Goal: Find contact information

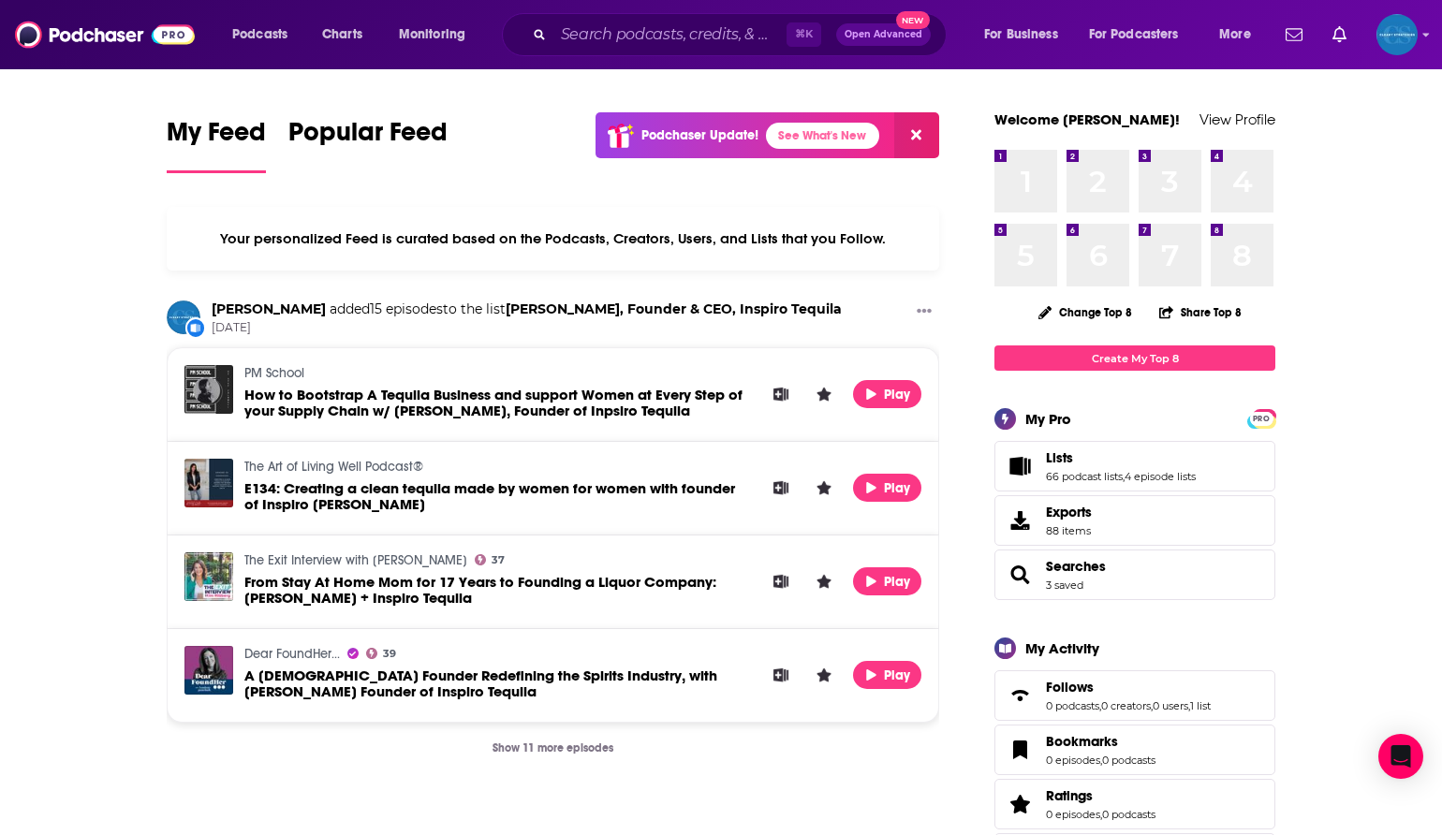
click at [1087, 467] on span "Lists 66 podcast lists , 4 episode lists" at bounding box center [1121, 466] width 150 height 34
click at [1077, 456] on link "Lists" at bounding box center [1121, 457] width 150 height 17
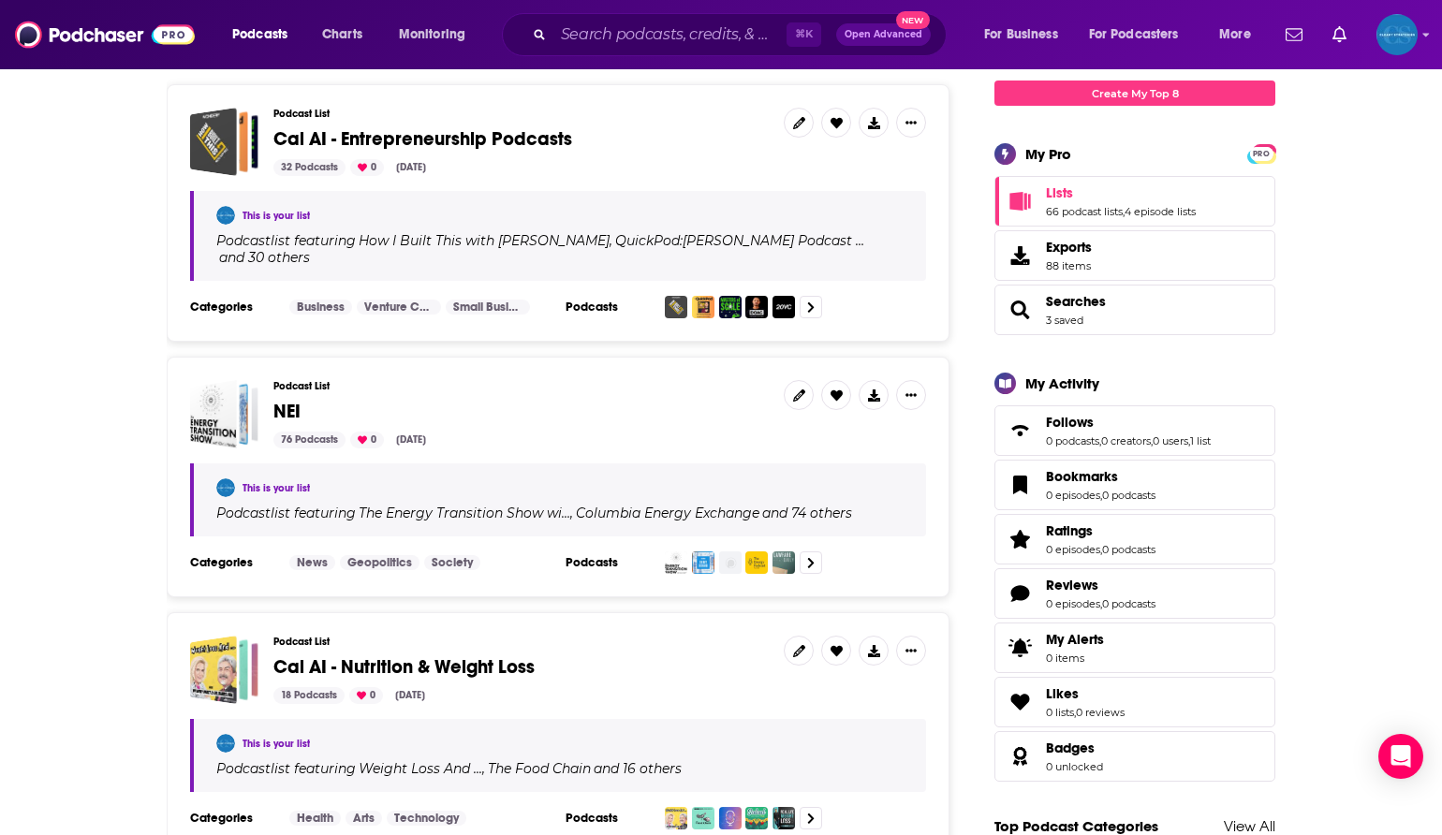
scroll to position [266, 0]
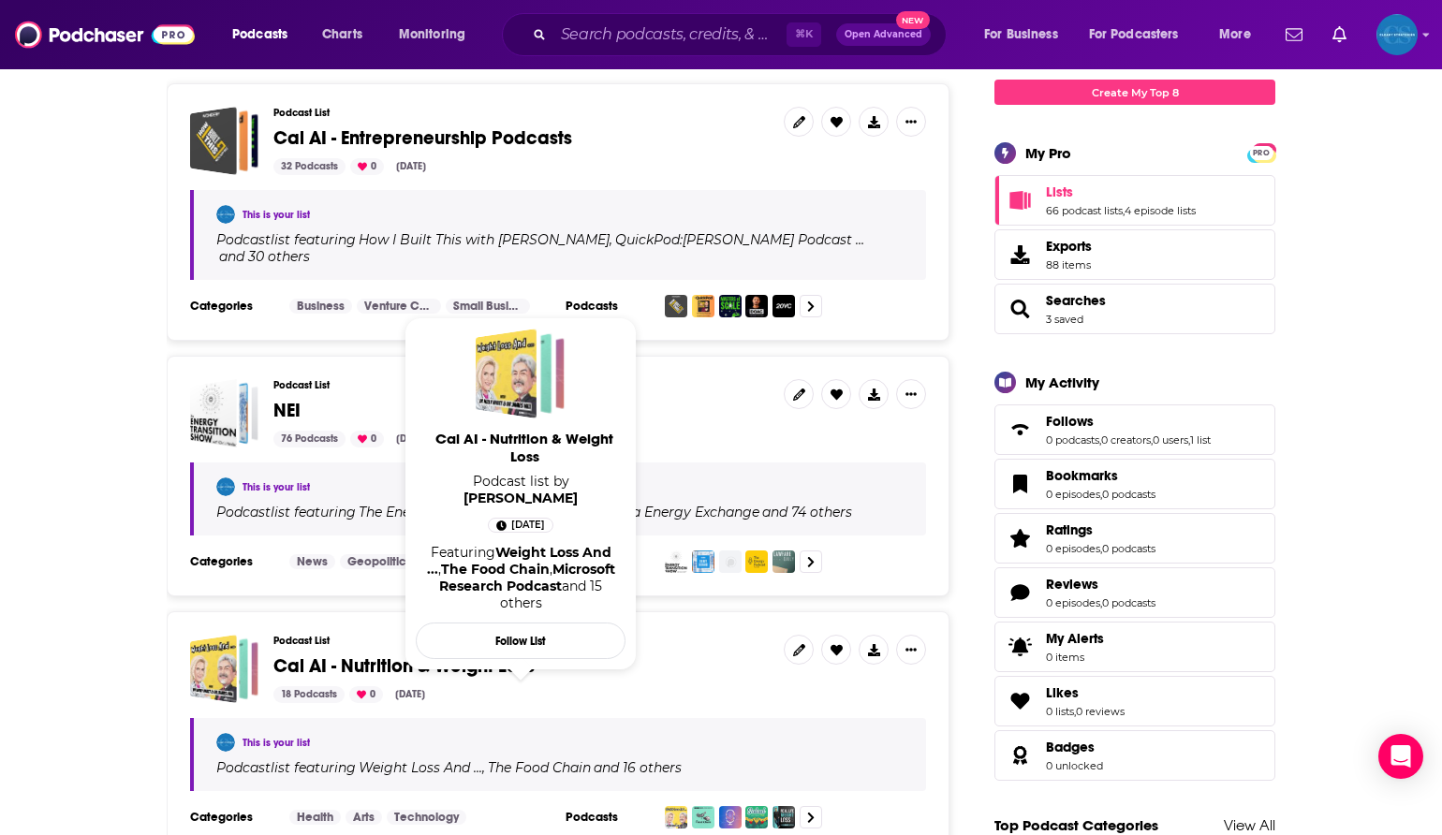
click at [471, 654] on span "Cal AI - Nutrition & Weight Loss" at bounding box center [403, 665] width 261 height 23
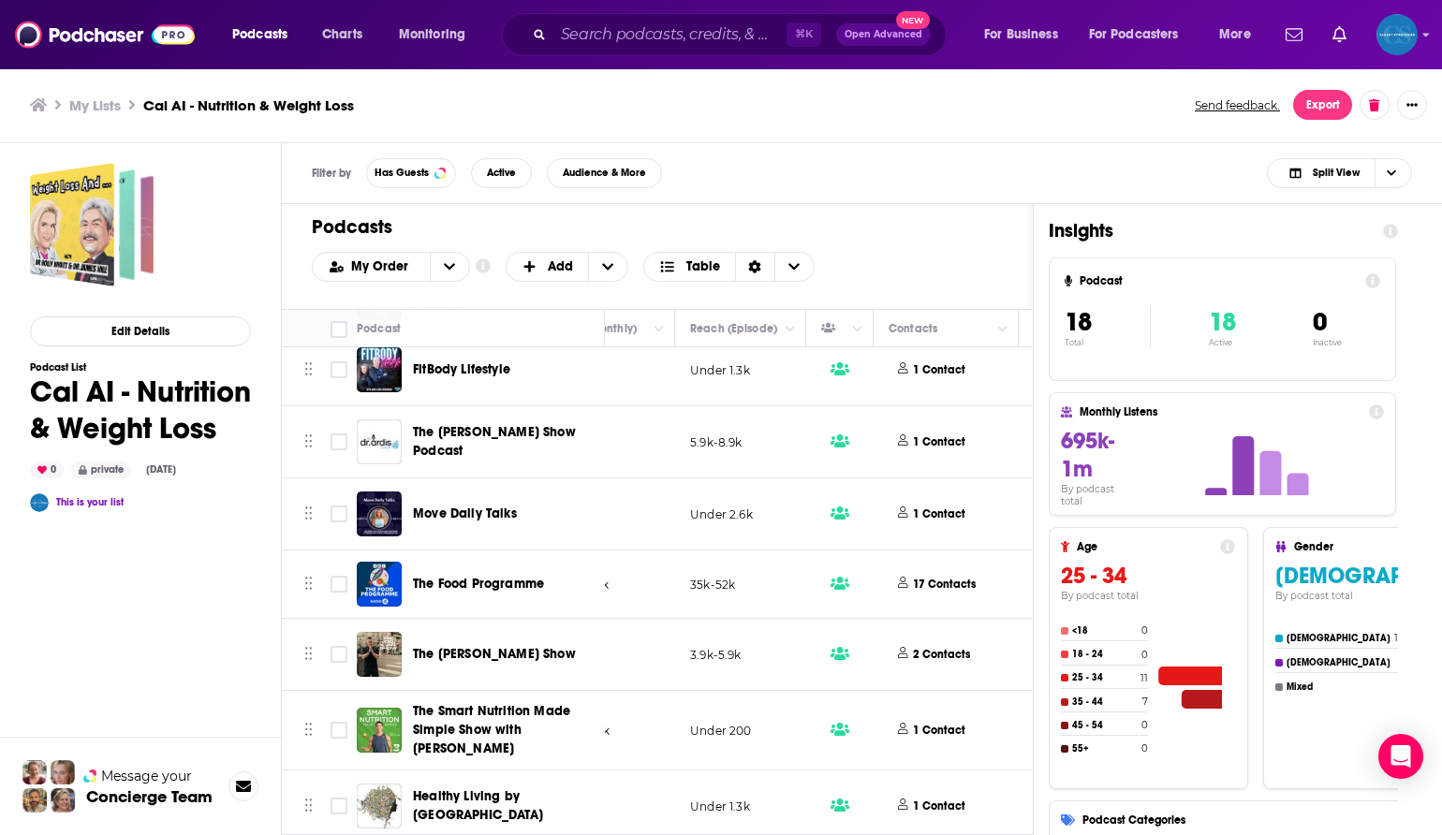
scroll to position [821, 651]
click at [925, 583] on p "17 Contacts" at bounding box center [936, 585] width 63 height 16
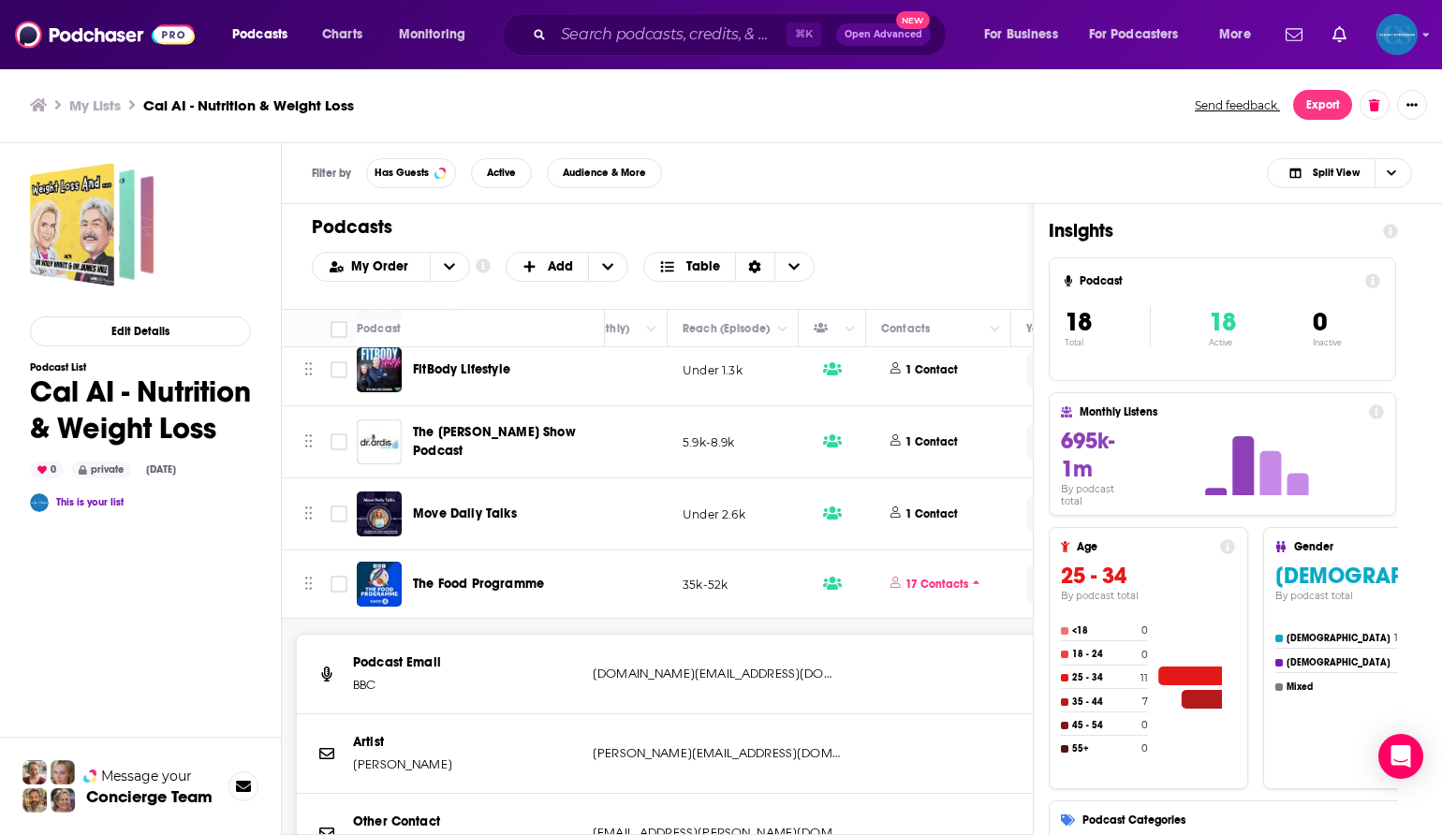
click at [723, 675] on p "[DOMAIN_NAME][EMAIL_ADDRESS][DOMAIN_NAME]" at bounding box center [717, 674] width 248 height 19
click at [723, 674] on p "[DOMAIN_NAME][EMAIL_ADDRESS][DOMAIN_NAME]" at bounding box center [717, 674] width 248 height 19
copy div "[DOMAIN_NAME][EMAIL_ADDRESS][DOMAIN_NAME] [DOMAIN_NAME][EMAIL_ADDRESS][DOMAIN_N…"
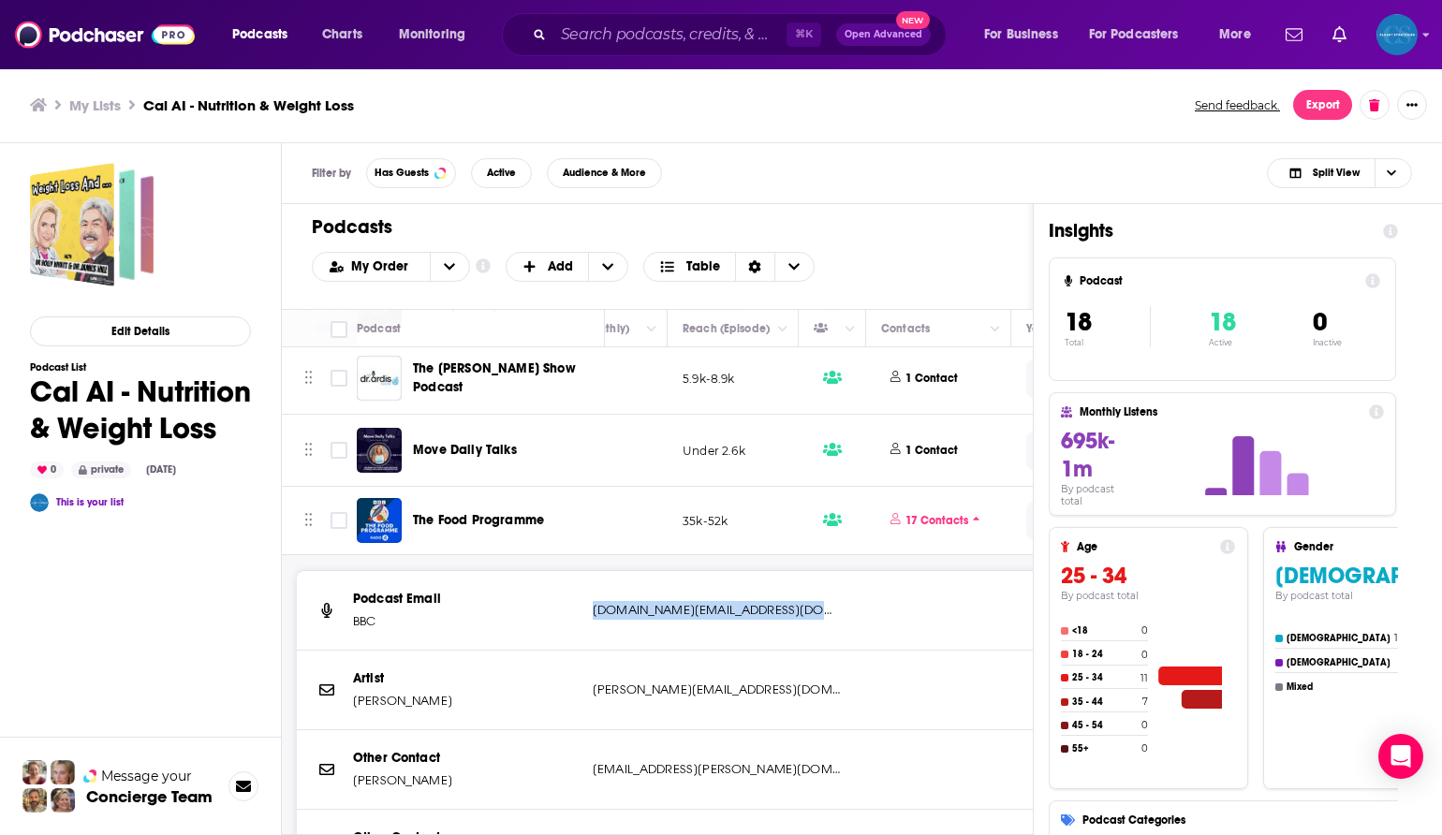
scroll to position [894, 651]
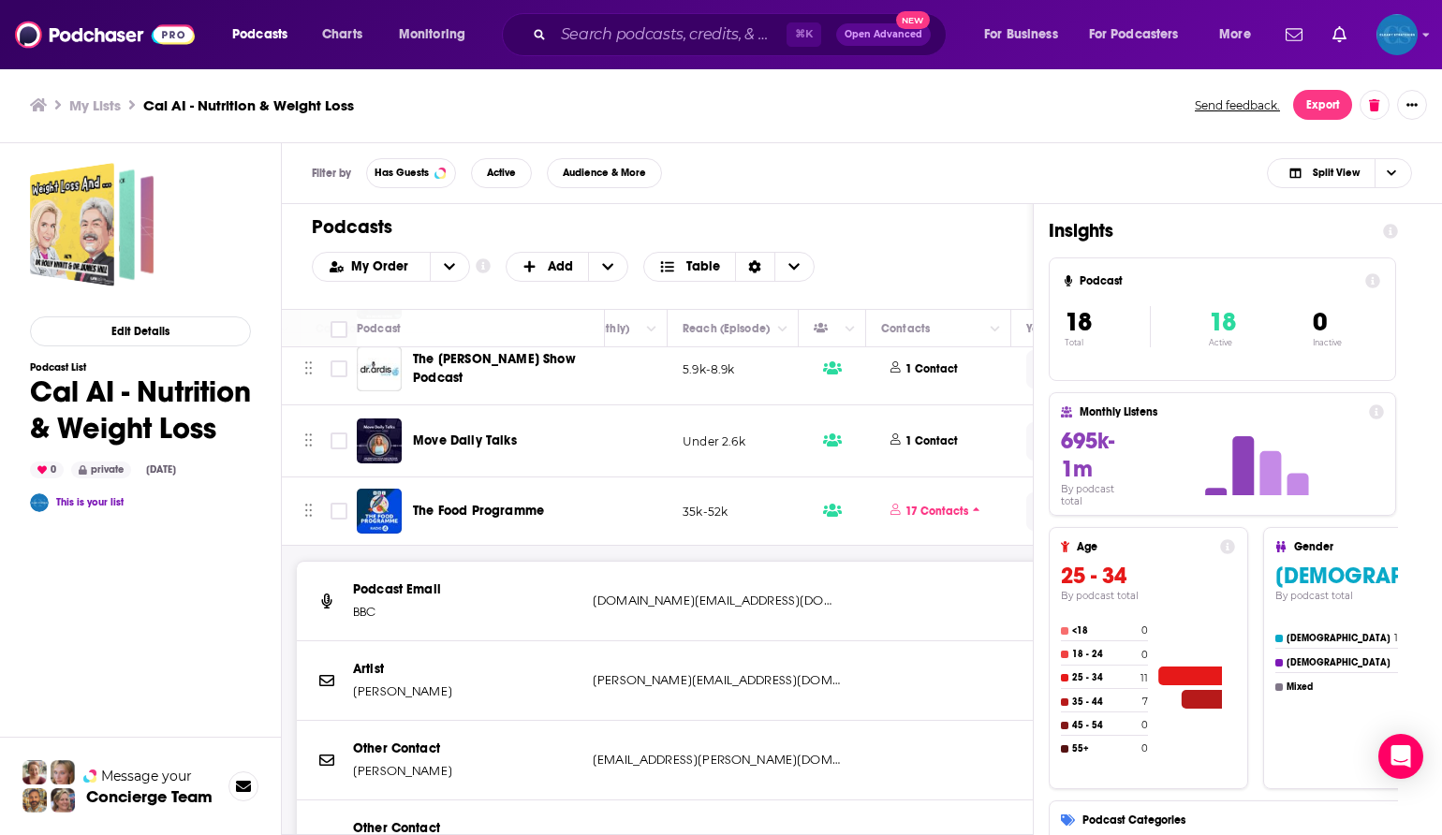
click at [596, 696] on div "Artist [PERSON_NAME] [PERSON_NAME][EMAIL_ADDRESS][DOMAIN_NAME] [PERSON_NAME][EM…" at bounding box center [723, 681] width 852 height 80
copy div "[PERSON_NAME][EMAIL_ADDRESS][DOMAIN_NAME] [PERSON_NAME][EMAIL_ADDRESS][DOMAIN_N…"
click at [694, 761] on p "[EMAIL_ADDRESS][PERSON_NAME][DOMAIN_NAME]" at bounding box center [717, 760] width 248 height 19
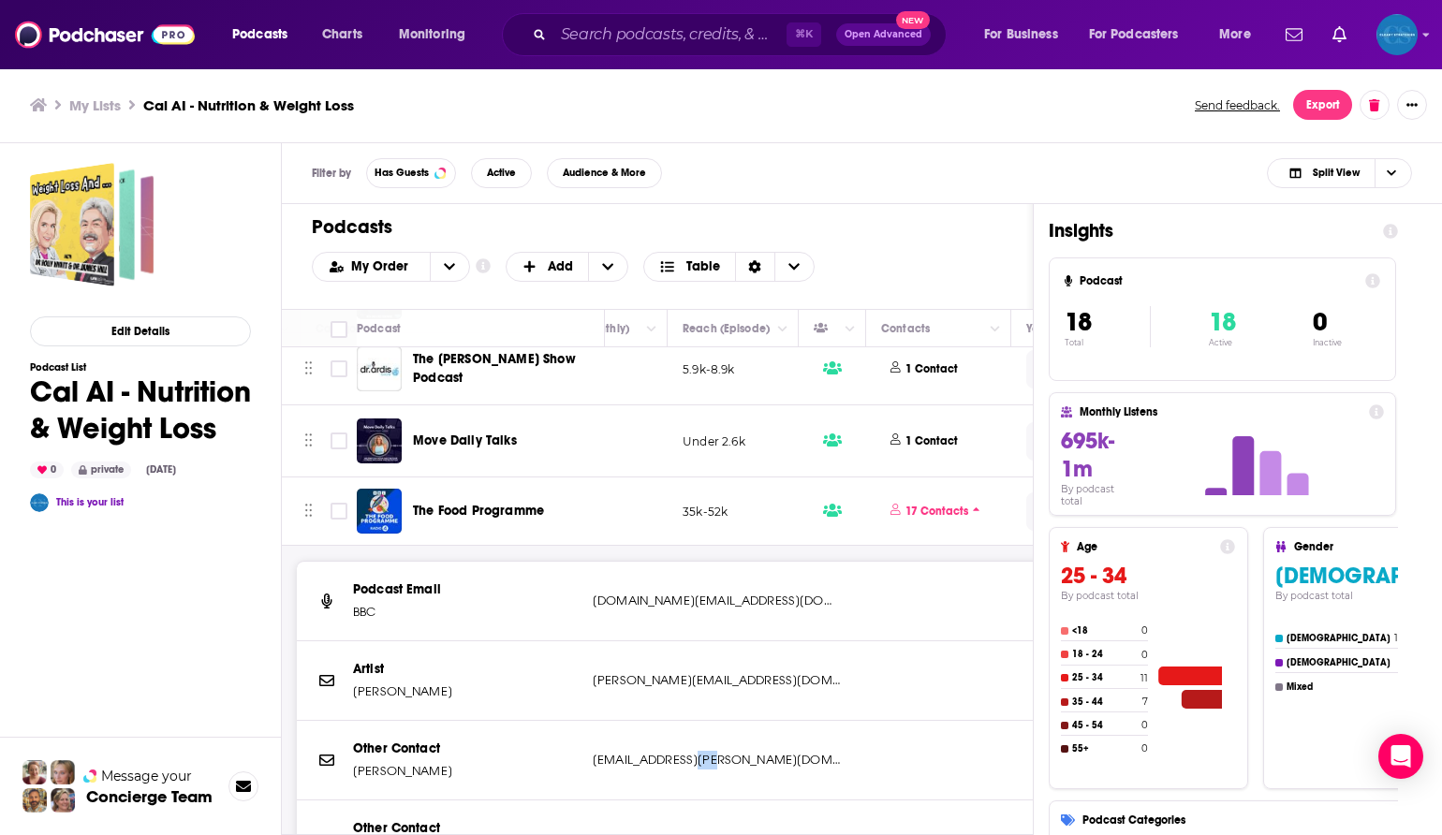
click at [694, 761] on p "[EMAIL_ADDRESS][PERSON_NAME][DOMAIN_NAME]" at bounding box center [717, 760] width 248 height 19
copy div "[PERSON_NAME][EMAIL_ADDRESS][PERSON_NAME][DOMAIN_NAME] [DOMAIN_NAME][EMAIL_ADDR…"
drag, startPoint x: 411, startPoint y: 510, endPoint x: 576, endPoint y: 509, distance: 164.8
click at [576, 509] on div "The Food Programme" at bounding box center [482, 511] width 251 height 45
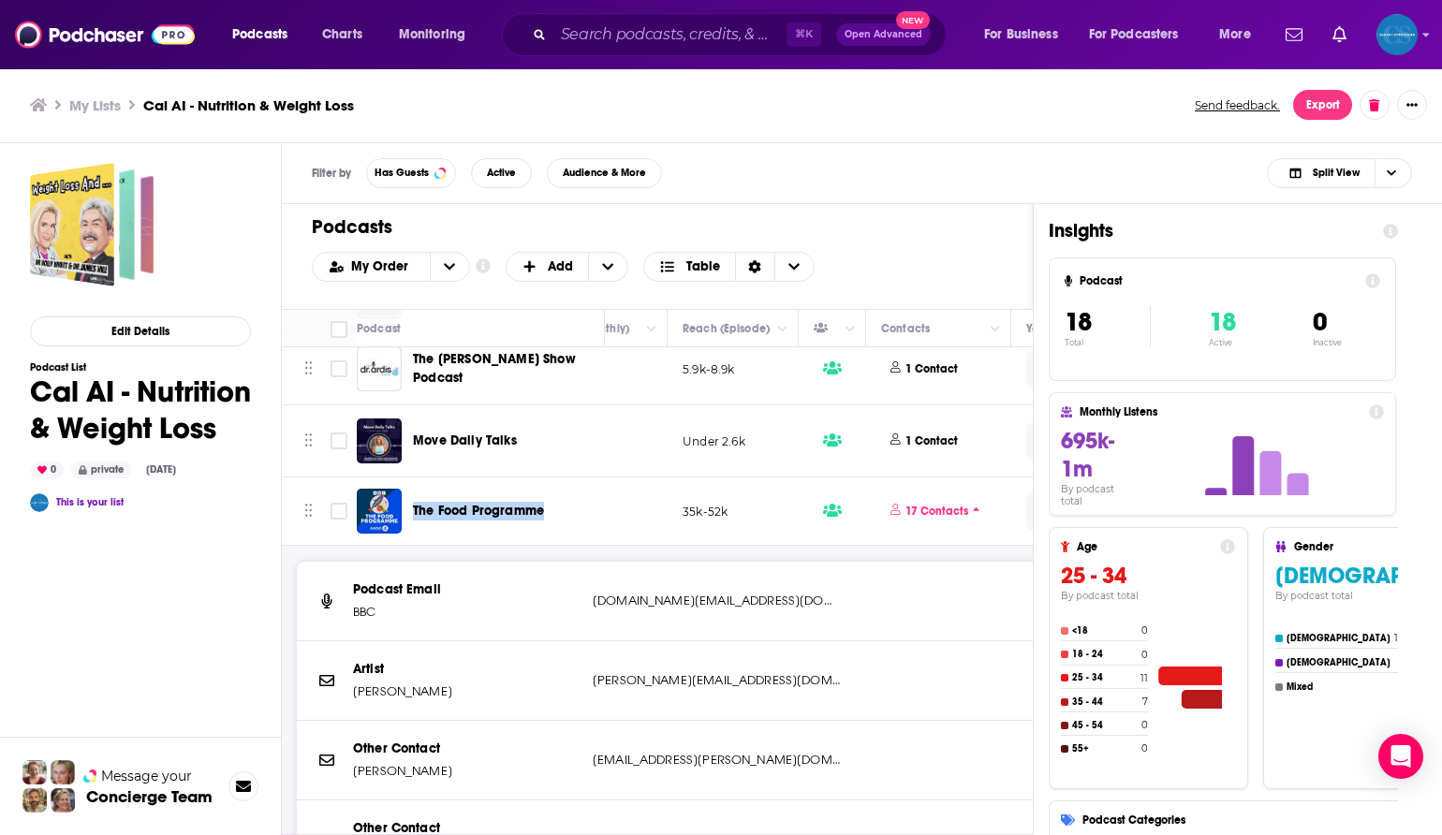
copy span "The Food Programme"
click at [933, 510] on p "17 Contacts" at bounding box center [936, 512] width 63 height 16
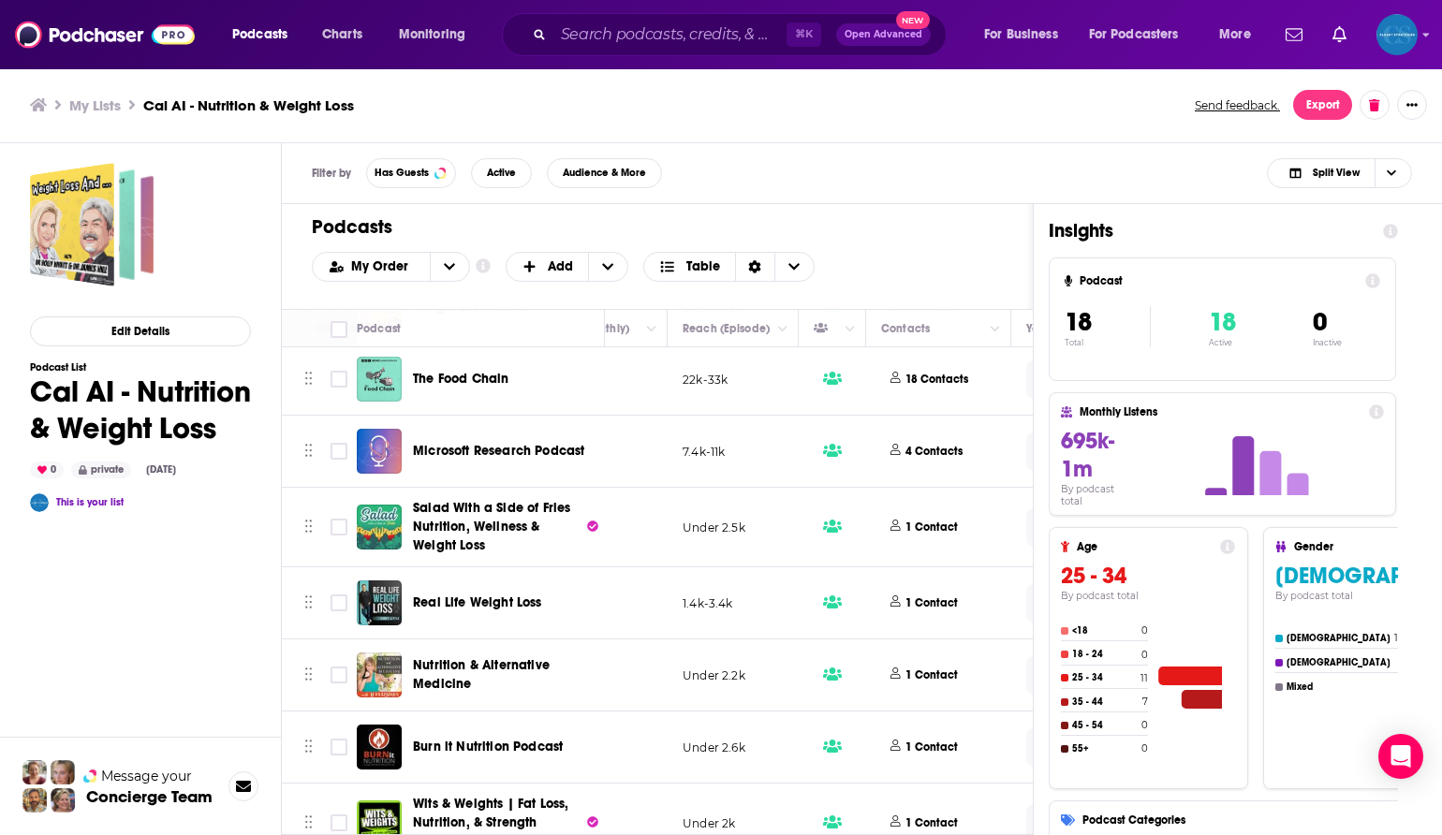
scroll to position [0, 651]
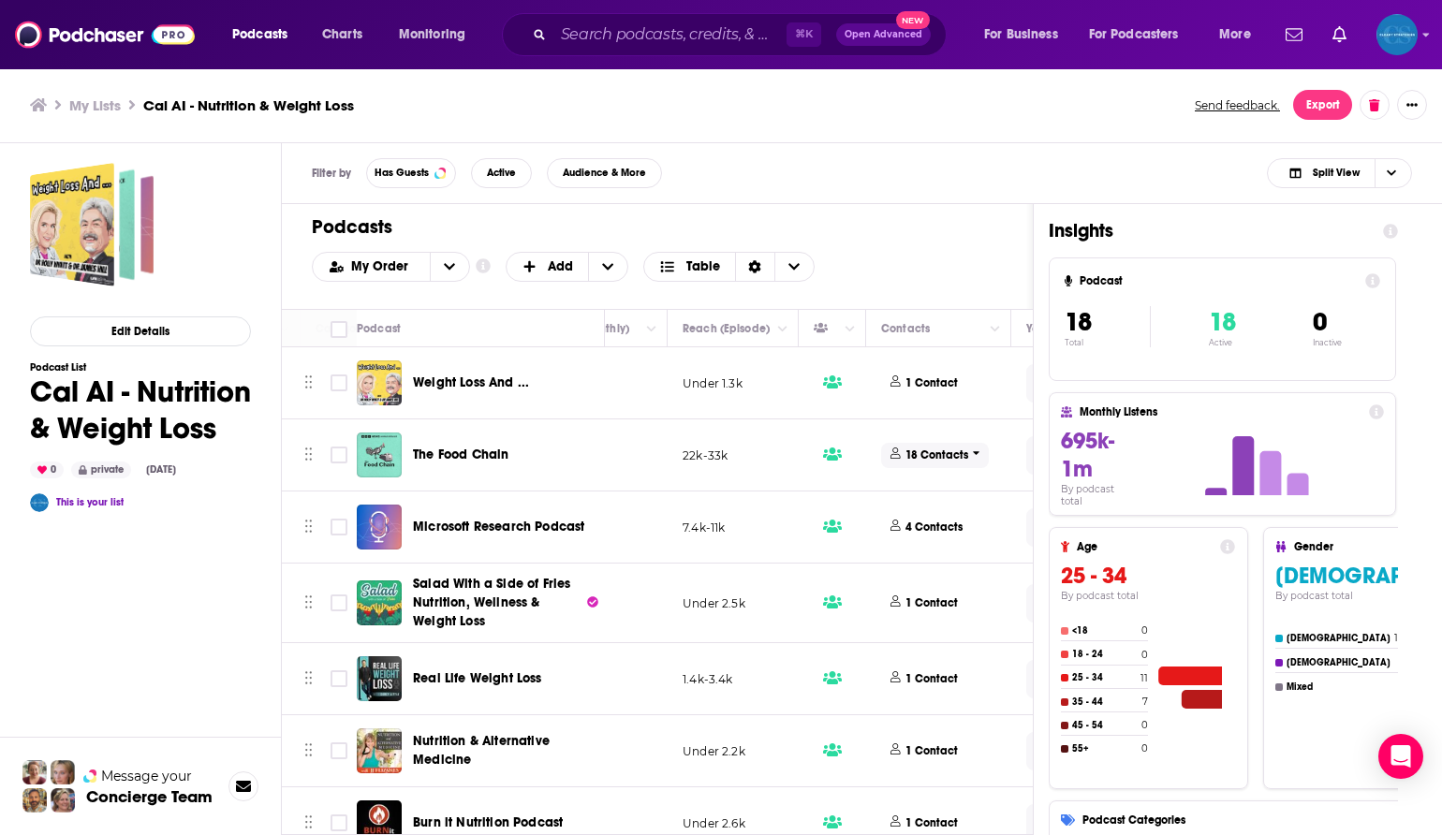
click at [944, 460] on p "18 Contacts" at bounding box center [936, 455] width 63 height 16
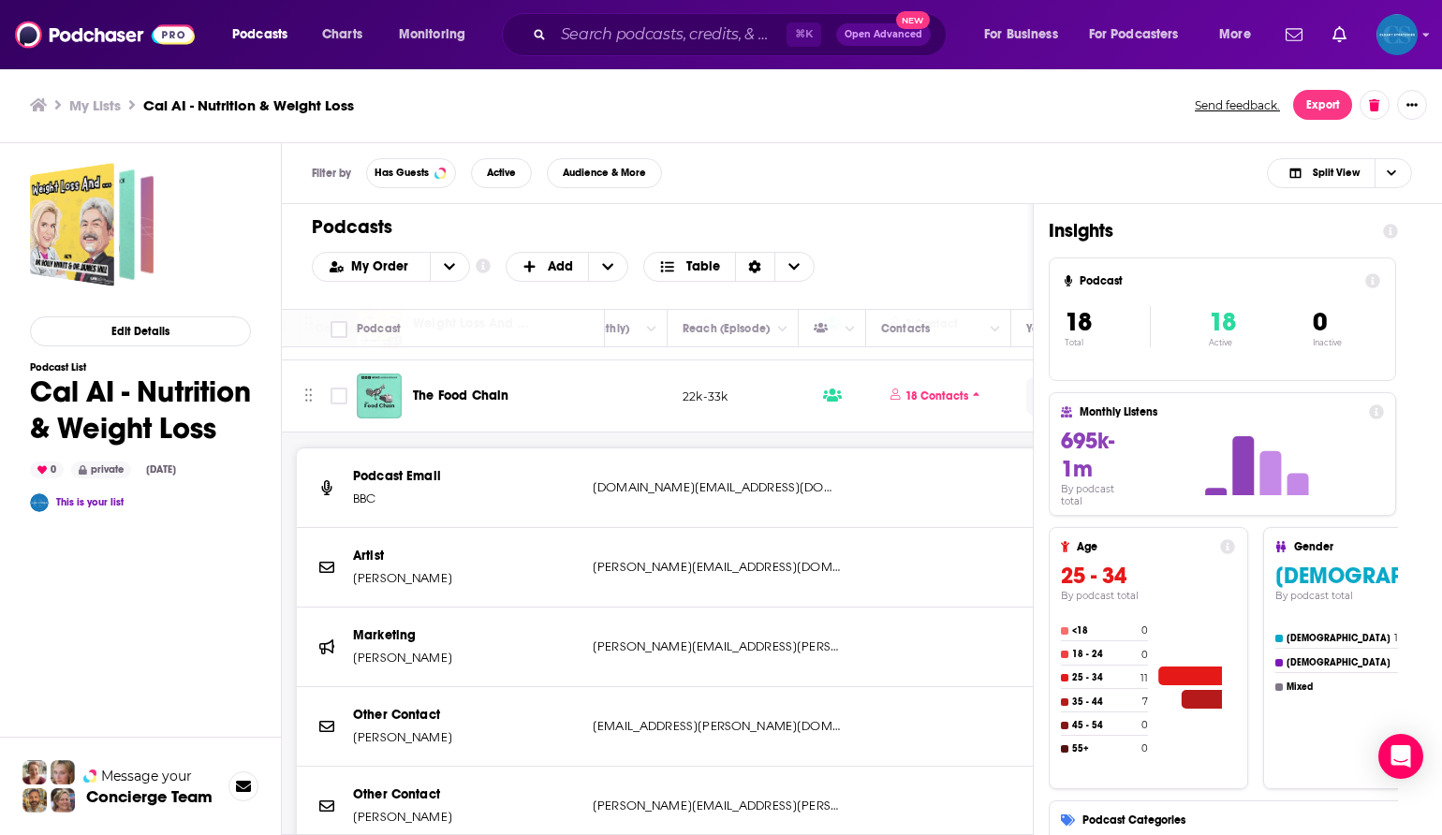
scroll to position [63, 651]
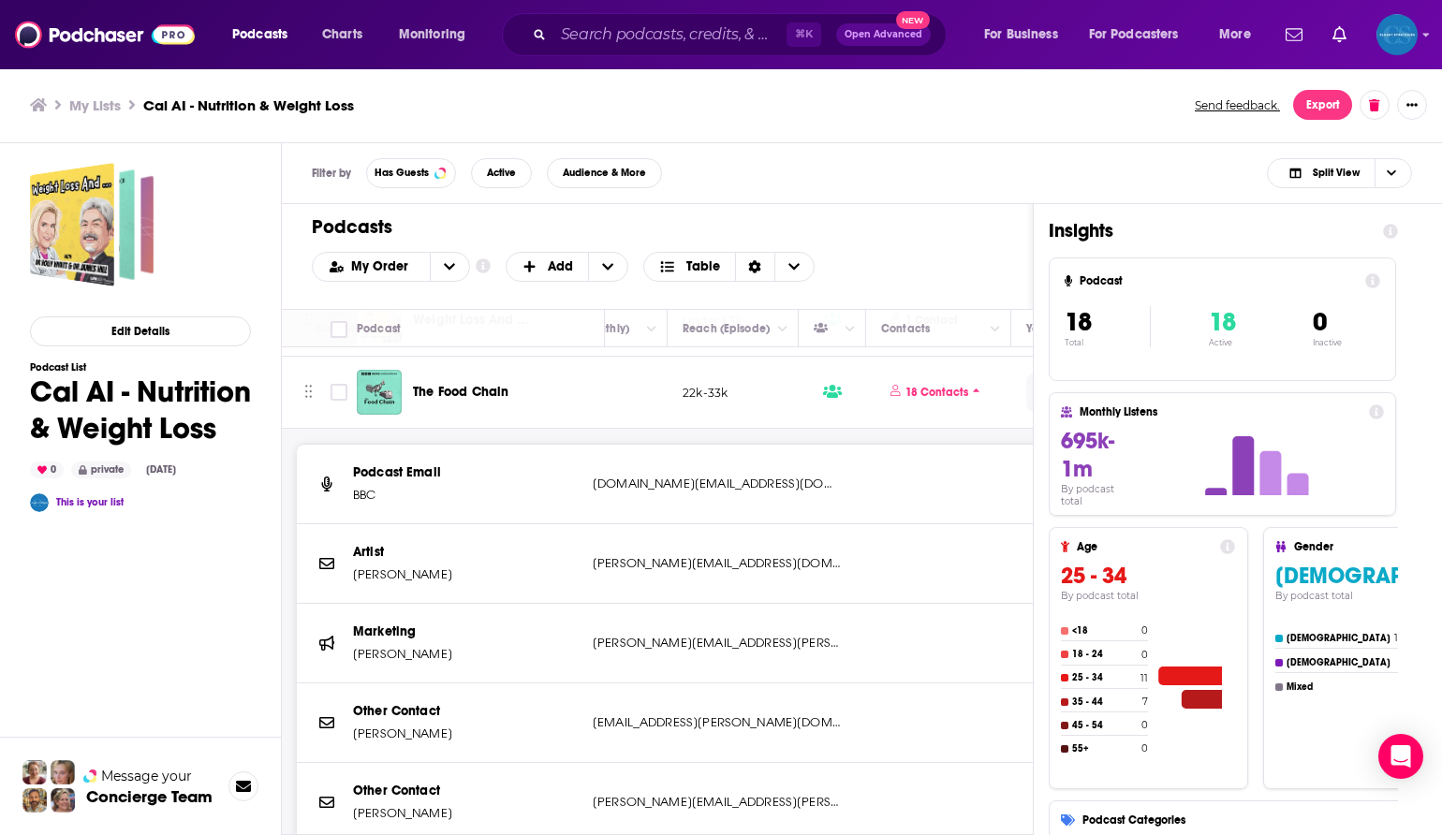
click at [684, 484] on p "[DOMAIN_NAME][EMAIL_ADDRESS][DOMAIN_NAME]" at bounding box center [717, 484] width 248 height 19
copy div "[DOMAIN_NAME][EMAIL_ADDRESS][DOMAIN_NAME] [DOMAIN_NAME][EMAIL_ADDRESS][DOMAIN_N…"
click at [659, 554] on p "[PERSON_NAME][EMAIL_ADDRESS][DOMAIN_NAME]" at bounding box center [717, 563] width 248 height 19
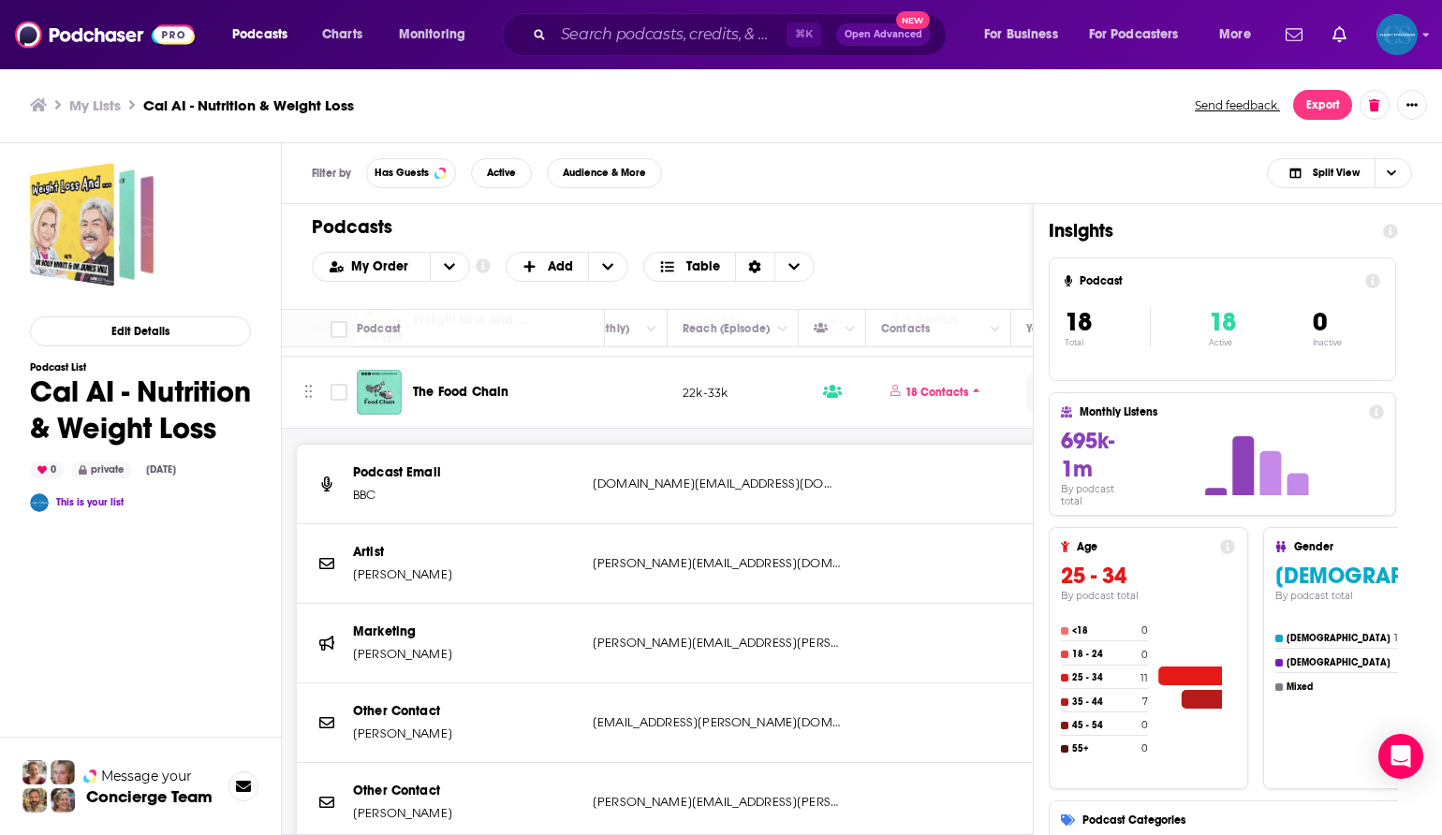
click at [659, 554] on p "[PERSON_NAME][EMAIL_ADDRESS][DOMAIN_NAME]" at bounding box center [717, 563] width 248 height 19
copy div "[PERSON_NAME][EMAIL_ADDRESS][DOMAIN_NAME] [PERSON_NAME][EMAIL_ADDRESS][DOMAIN_N…"
click at [610, 639] on p "[PERSON_NAME][EMAIL_ADDRESS][PERSON_NAME][DOMAIN_NAME]" at bounding box center [717, 643] width 248 height 19
click at [610, 640] on p "[PERSON_NAME][EMAIL_ADDRESS][PERSON_NAME][DOMAIN_NAME]" at bounding box center [717, 643] width 248 height 19
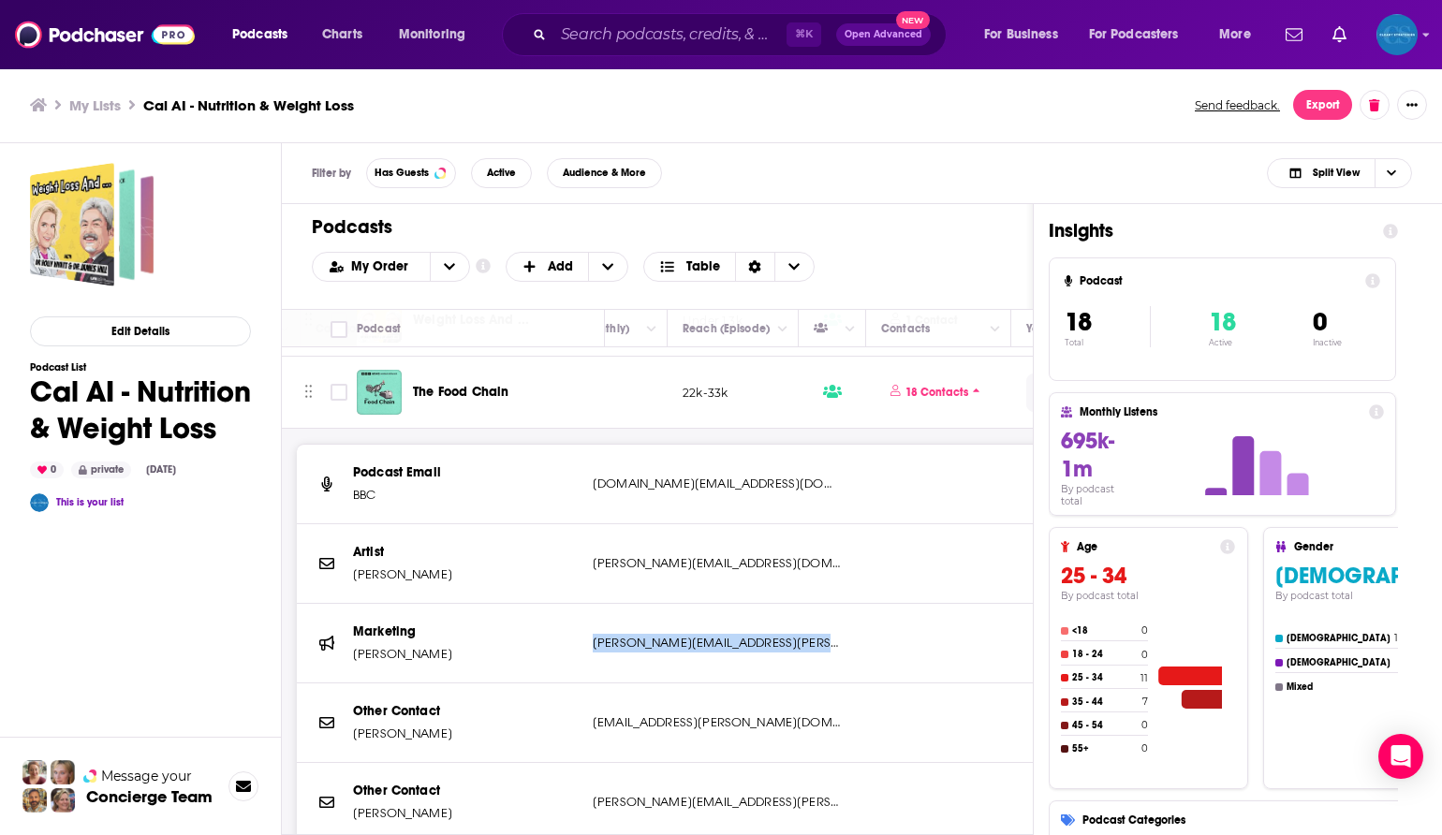
click at [610, 640] on p "[PERSON_NAME][EMAIL_ADDRESS][PERSON_NAME][DOMAIN_NAME]" at bounding box center [717, 643] width 248 height 19
copy div "[PERSON_NAME][EMAIL_ADDRESS][PERSON_NAME][DOMAIN_NAME] [PERSON_NAME][DOMAIN_NAM…"
click at [670, 485] on p "[DOMAIN_NAME][EMAIL_ADDRESS][DOMAIN_NAME]" at bounding box center [717, 484] width 248 height 19
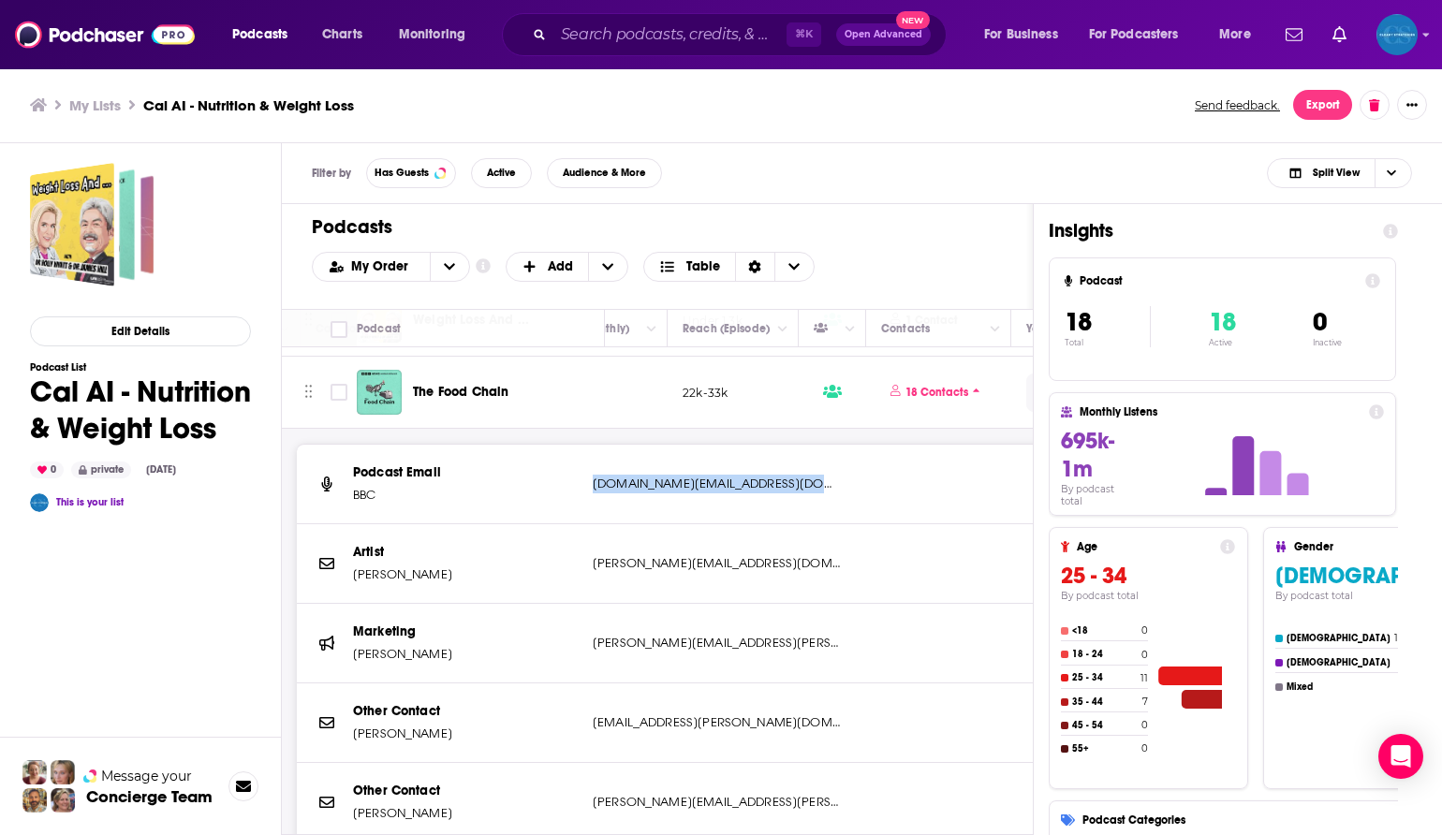
copy div "[DOMAIN_NAME][EMAIL_ADDRESS][DOMAIN_NAME] [DOMAIN_NAME][EMAIL_ADDRESS][DOMAIN_N…"
